Goal: Navigation & Orientation: Find specific page/section

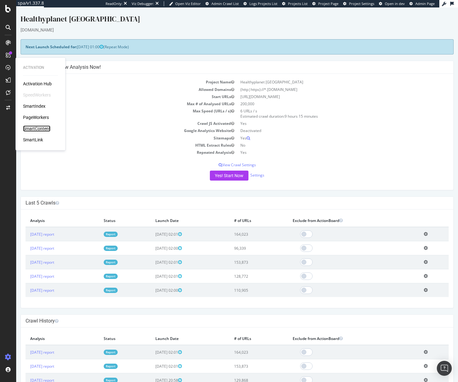
click at [37, 131] on div "SmartContent" at bounding box center [36, 129] width 27 height 6
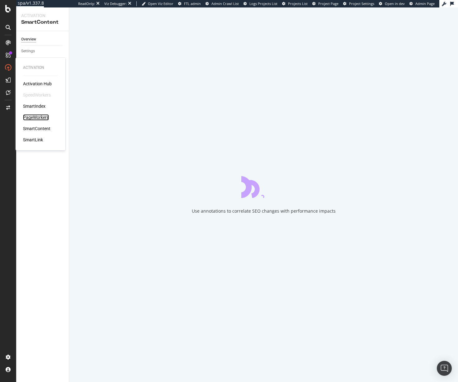
click at [33, 117] on div "PageWorkers" at bounding box center [36, 117] width 26 height 6
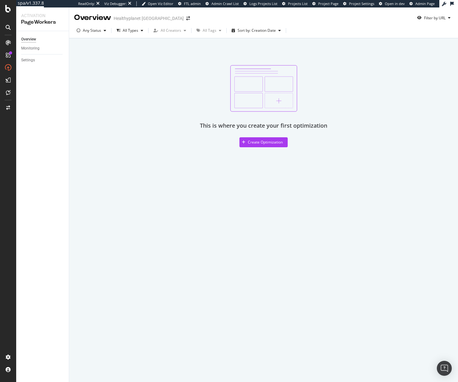
click at [194, 124] on div "This is where you create your first optimization Create Optimization" at bounding box center [264, 106] width 372 height 82
click at [29, 61] on div "Settings" at bounding box center [28, 60] width 14 height 7
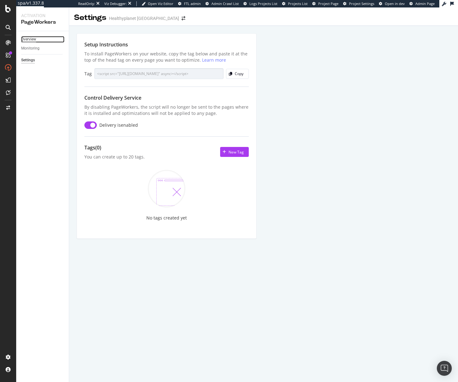
click at [33, 40] on div "Overview" at bounding box center [28, 39] width 15 height 7
